Goal: Task Accomplishment & Management: Manage account settings

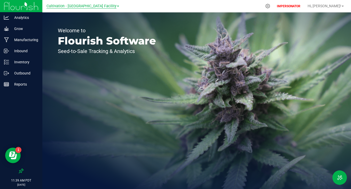
click at [73, 5] on span "Cultivation - [GEOGRAPHIC_DATA] Facility" at bounding box center [82, 6] width 70 height 5
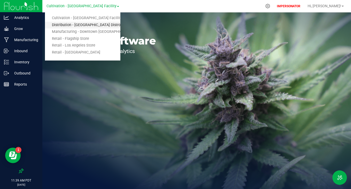
click at [64, 25] on link "Distribution - Long Beach Distro" at bounding box center [82, 25] width 75 height 7
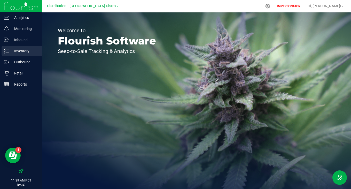
click at [18, 54] on div "Inventory" at bounding box center [22, 51] width 41 height 10
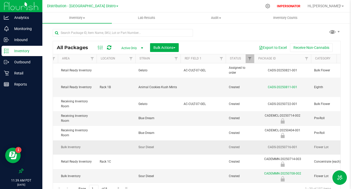
scroll to position [0, 94]
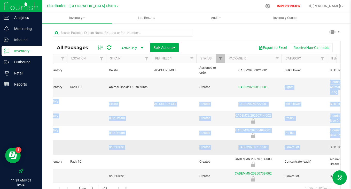
drag, startPoint x: 332, startPoint y: 89, endPoint x: 331, endPoint y: 143, distance: 54.0
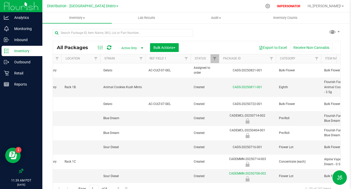
click at [250, 40] on div "All Packages Active Only Active Only Lab Samples Locked All Bulk Actions Add to…" at bounding box center [197, 109] width 288 height 171
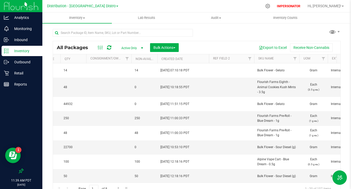
scroll to position [0, 0]
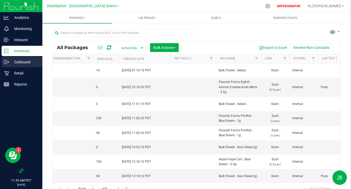
click at [9, 64] on icon at bounding box center [6, 61] width 5 height 5
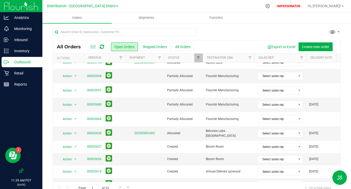
scroll to position [0, 15]
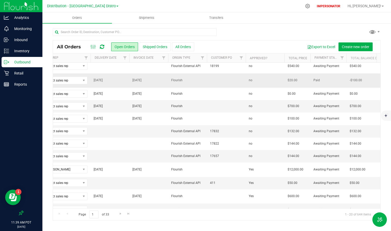
drag, startPoint x: 184, startPoint y: 70, endPoint x: 165, endPoint y: 71, distance: 19.4
click at [165, 73] on tr "Action Action Cancel order Clone order Edit order Order audit log Print COAs (s…" at bounding box center [310, 80] width 946 height 14
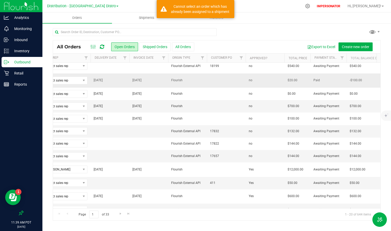
click at [199, 78] on span "Flourish" at bounding box center [187, 80] width 33 height 5
drag, startPoint x: 169, startPoint y: 122, endPoint x: 210, endPoint y: 122, distance: 41.1
click at [210, 125] on tr "Action Action Cancel order Change facility Clone order Edit order Mark as fully…" at bounding box center [310, 131] width 946 height 12
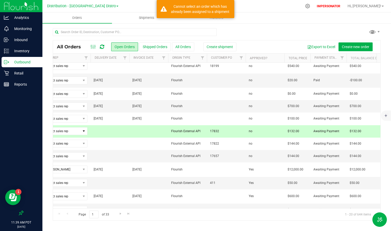
click at [194, 129] on span "Flourish External API" at bounding box center [187, 131] width 33 height 5
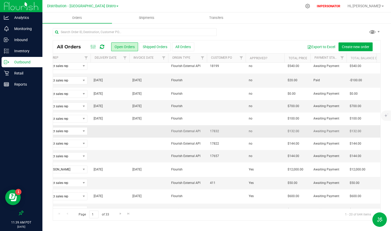
drag, startPoint x: 202, startPoint y: 122, endPoint x: 164, endPoint y: 122, distance: 38.3
click at [164, 125] on tr "Action Action Cancel order Change facility Clone order Edit order Mark as fully…" at bounding box center [310, 131] width 946 height 12
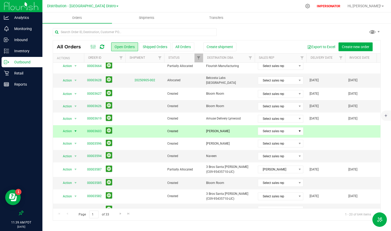
click at [181, 26] on div "All Orders Open Orders Shipped Orders All Orders Create shipment Export to Exce…" at bounding box center [216, 124] width 348 height 203
click at [97, 129] on link "00003603" at bounding box center [94, 131] width 14 height 5
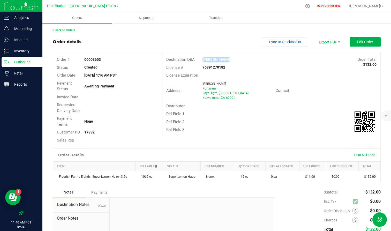
drag, startPoint x: 224, startPoint y: 60, endPoint x: 198, endPoint y: 60, distance: 25.6
click at [199, 60] on div "Jayalakshmi" at bounding box center [244, 59] width 91 height 5
drag, startPoint x: 212, startPoint y: 65, endPoint x: 201, endPoint y: 65, distance: 11.4
click at [202, 65] on strong "76391270182" at bounding box center [213, 67] width 23 height 4
drag, startPoint x: 82, startPoint y: 132, endPoint x: 108, endPoint y: 132, distance: 25.6
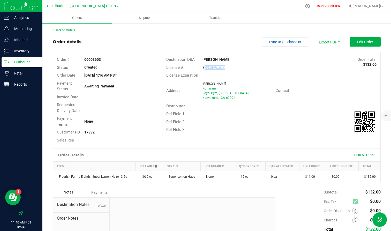
click at [108, 132] on div "17832" at bounding box center [121, 132] width 82 height 5
drag, startPoint x: 82, startPoint y: 132, endPoint x: 99, endPoint y: 132, distance: 16.8
click at [99, 132] on div "17832" at bounding box center [121, 132] width 82 height 5
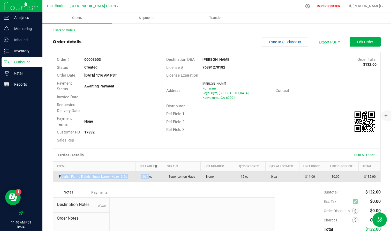
drag, startPoint x: 58, startPoint y: 176, endPoint x: 146, endPoint y: 176, distance: 87.9
click at [146, 176] on outbound-order-line-row "Flourish Farms Eighth - Super Lemon Haze - 3.5g 1069 ea Super Lemon Haze None 1…" at bounding box center [216, 176] width 327 height 11
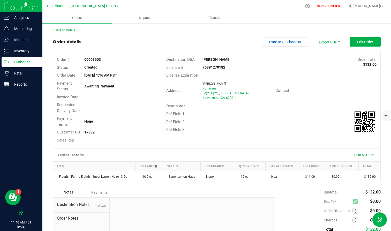
click at [157, 189] on div "Notes Payments" at bounding box center [162, 192] width 218 height 10
click at [351, 40] on span "Edit Order" at bounding box center [365, 42] width 16 height 4
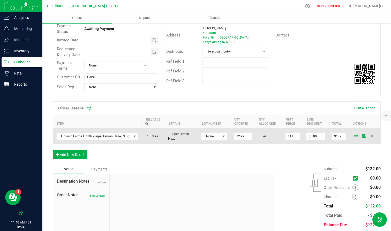
click at [351, 135] on icon at bounding box center [356, 135] width 4 height 3
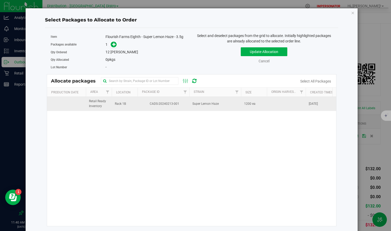
click at [138, 106] on td "CADS-20240213-001" at bounding box center [164, 104] width 52 height 14
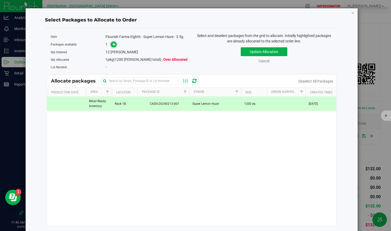
click at [111, 45] on span at bounding box center [114, 45] width 6 height 6
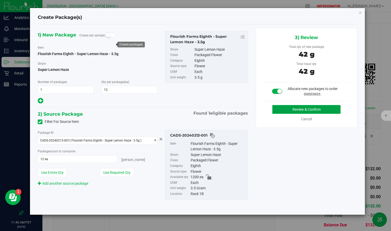
click at [292, 106] on button "Review & Confirm" at bounding box center [306, 109] width 68 height 9
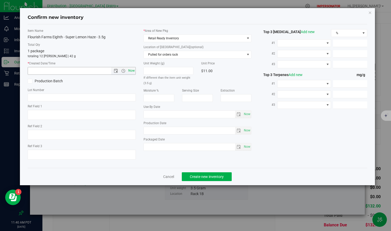
click at [129, 68] on span "Now" at bounding box center [131, 70] width 9 height 7
type input "9/24/2025 11:40 AM"
click at [204, 175] on span "Create new inventory" at bounding box center [207, 176] width 34 height 4
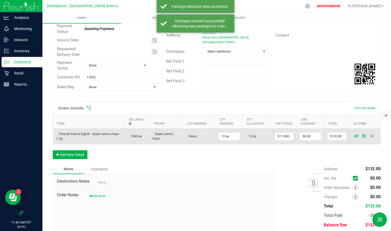
drag, startPoint x: 247, startPoint y: 137, endPoint x: 255, endPoint y: 137, distance: 7.8
click at [255, 137] on td "12 ea" at bounding box center [257, 136] width 29 height 16
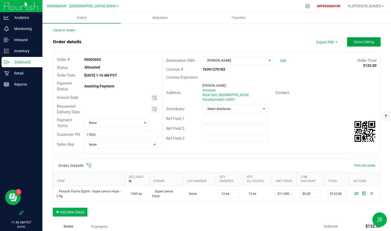
click at [351, 44] on button "Done Editing" at bounding box center [364, 41] width 34 height 9
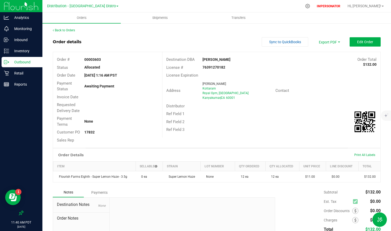
click at [22, 62] on p "Outbound" at bounding box center [24, 62] width 31 height 6
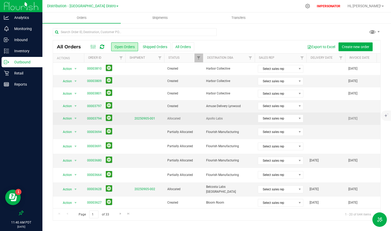
drag, startPoint x: 163, startPoint y: 117, endPoint x: 190, endPoint y: 117, distance: 26.9
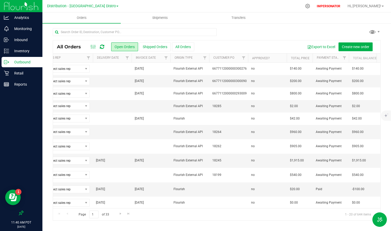
scroll to position [0, 2]
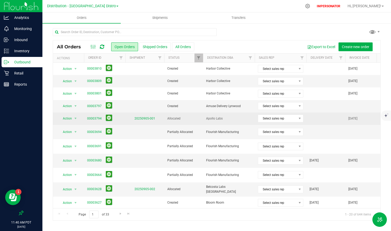
click at [191, 118] on span "Allocated" at bounding box center [183, 118] width 33 height 5
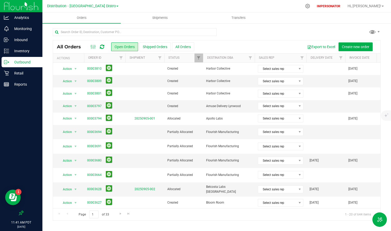
click at [20, 62] on p "Outbound" at bounding box center [24, 62] width 31 height 6
click at [21, 49] on p "Inventory" at bounding box center [24, 51] width 31 height 6
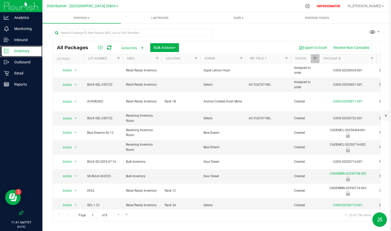
scroll to position [0, 91]
click at [172, 50] on button "Bulk Actions" at bounding box center [164, 47] width 29 height 9
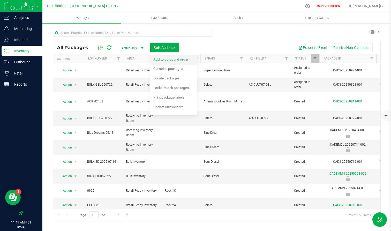
click at [178, 61] on div "Add to outbound order" at bounding box center [174, 60] width 42 height 8
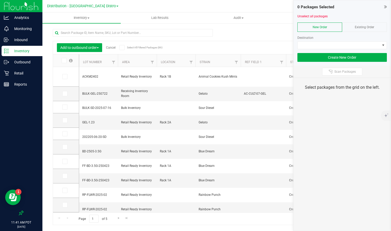
click at [351, 25] on div "Existing Order" at bounding box center [364, 26] width 45 height 9
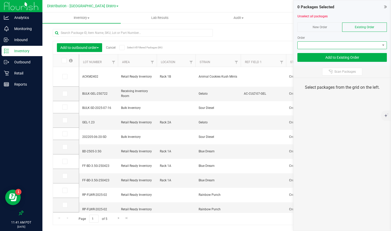
click at [339, 45] on span at bounding box center [339, 45] width 82 height 7
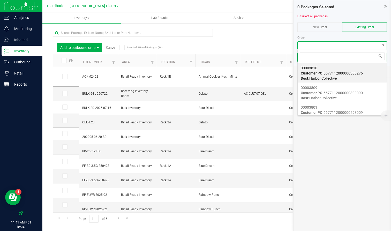
click at [314, 38] on div "Order" at bounding box center [341, 37] width 89 height 5
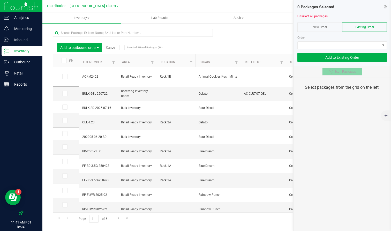
click at [351, 72] on span "Scan Packages" at bounding box center [344, 72] width 21 height 4
click at [351, 8] on icon at bounding box center [385, 6] width 3 height 5
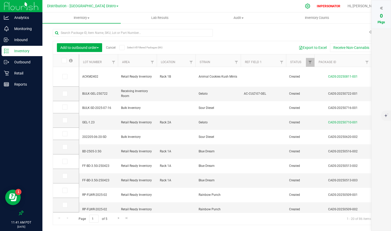
click at [310, 7] on icon at bounding box center [307, 5] width 5 height 5
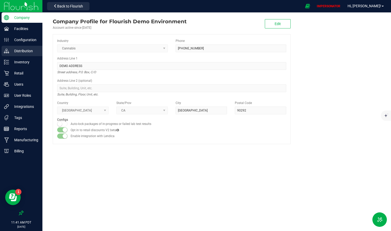
click at [19, 46] on div "Distribution" at bounding box center [22, 51] width 41 height 10
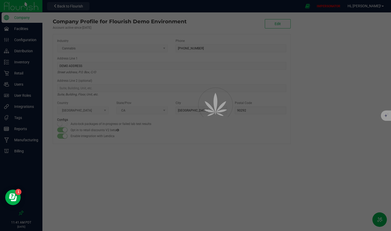
click at [24, 37] on div at bounding box center [195, 115] width 391 height 231
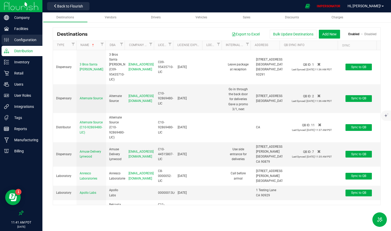
click at [22, 39] on p "Configuration" at bounding box center [24, 40] width 31 height 6
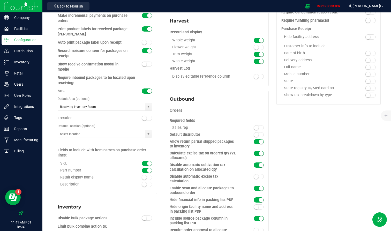
scroll to position [557, 0]
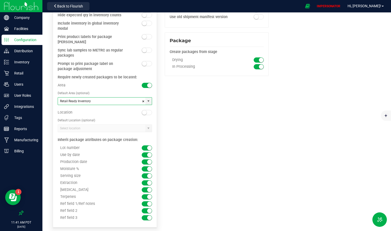
drag, startPoint x: 98, startPoint y: 96, endPoint x: 57, endPoint y: 96, distance: 41.1
click at [57, 96] on div "Inventory Disable bulk package actions Limit bulk combine action to: Packages o…" at bounding box center [105, 76] width 104 height 302
click at [77, 105] on div "Location" at bounding box center [105, 107] width 94 height 5
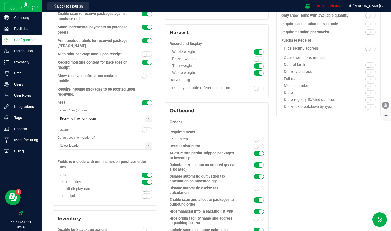
scroll to position [0, 0]
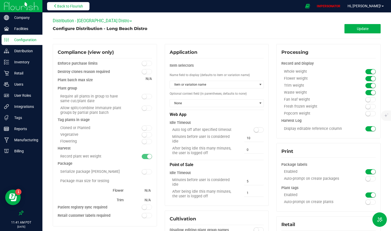
click at [64, 6] on span "Back to Flourish" at bounding box center [70, 6] width 26 height 4
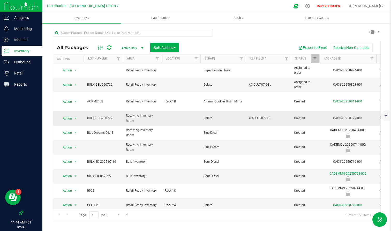
click at [87, 117] on span "BULK-GEL-250722" at bounding box center [103, 118] width 33 height 5
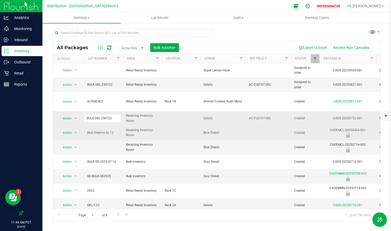
click at [102, 131] on span "Blue Dreams 06.13" at bounding box center [103, 132] width 33 height 5
click at [100, 84] on span "BULK-GEL-250722" at bounding box center [103, 84] width 33 height 5
click at [122, 86] on td "BULK-GEL-250722" at bounding box center [103, 85] width 39 height 14
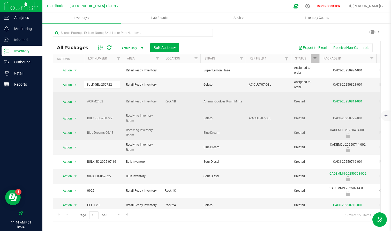
click at [110, 95] on td "ACKM2402" at bounding box center [103, 101] width 39 height 19
click at [110, 93] on td "ACKM2402" at bounding box center [103, 101] width 39 height 19
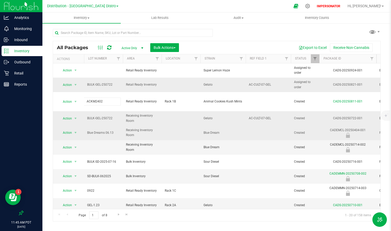
drag, startPoint x: 333, startPoint y: 84, endPoint x: 373, endPoint y: 85, distance: 39.8
click at [351, 85] on div "CADS-20250821-001" at bounding box center [347, 84] width 58 height 5
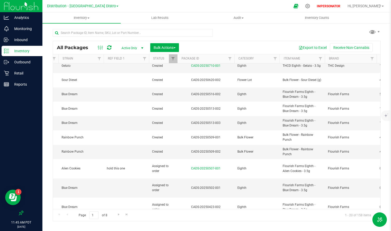
scroll to position [0, 151]
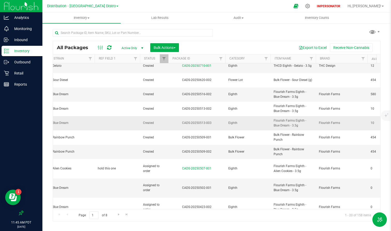
drag, startPoint x: 180, startPoint y: 119, endPoint x: 215, endPoint y: 119, distance: 34.4
click at [215, 120] on div "CADS-20250513-003" at bounding box center [197, 122] width 58 height 5
click at [136, 189] on div "Page 1 of 8 1 - 20 of 158 items" at bounding box center [216, 215] width 327 height 12
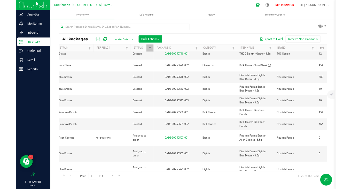
scroll to position [0, 0]
